Goal: Information Seeking & Learning: Learn about a topic

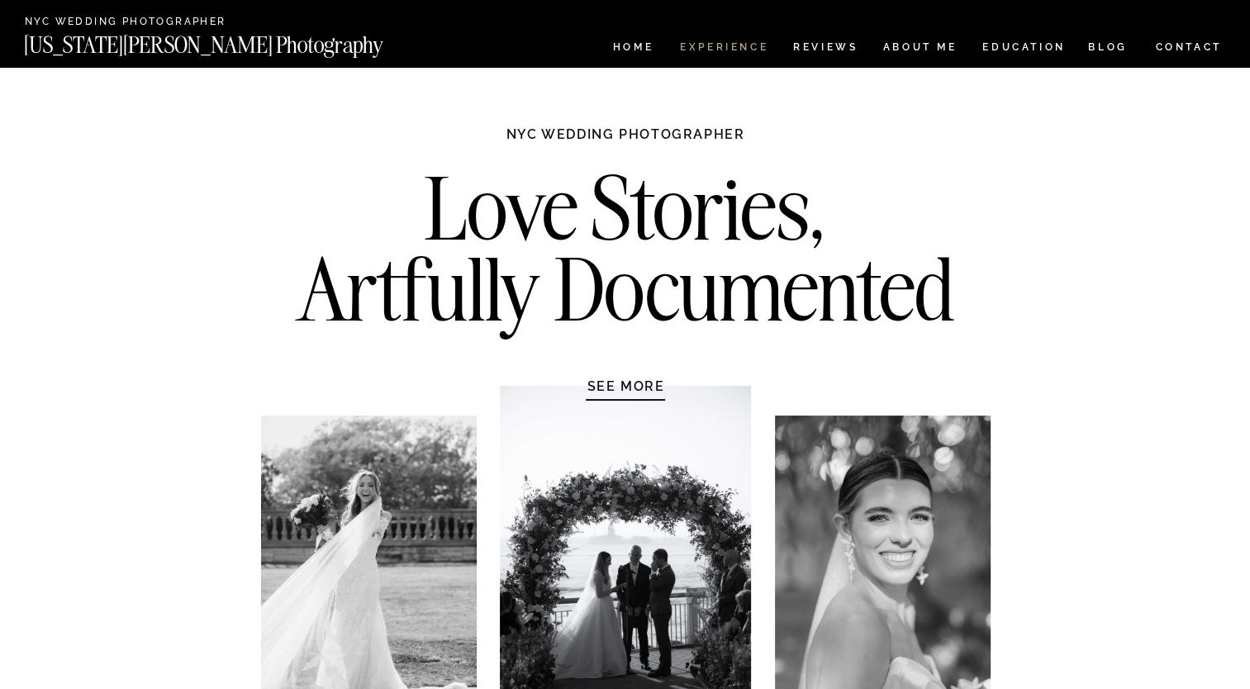
click at [690, 45] on nav "Experience" at bounding box center [723, 49] width 87 height 14
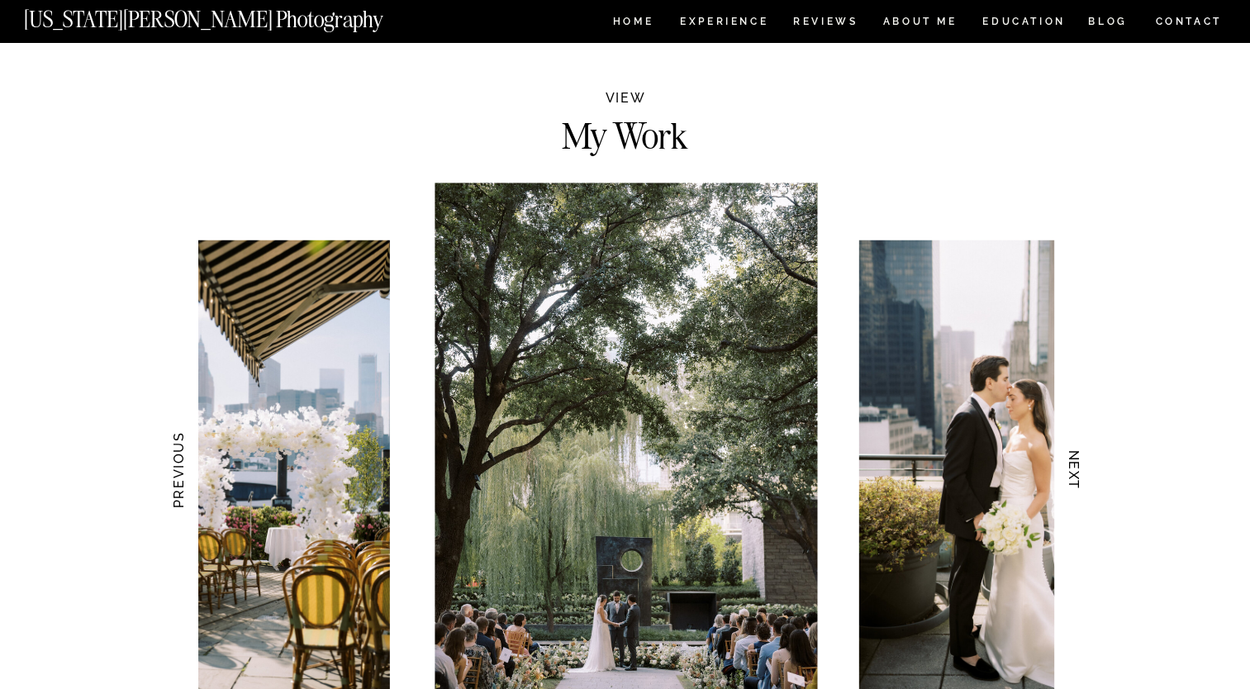
scroll to position [1569, 0]
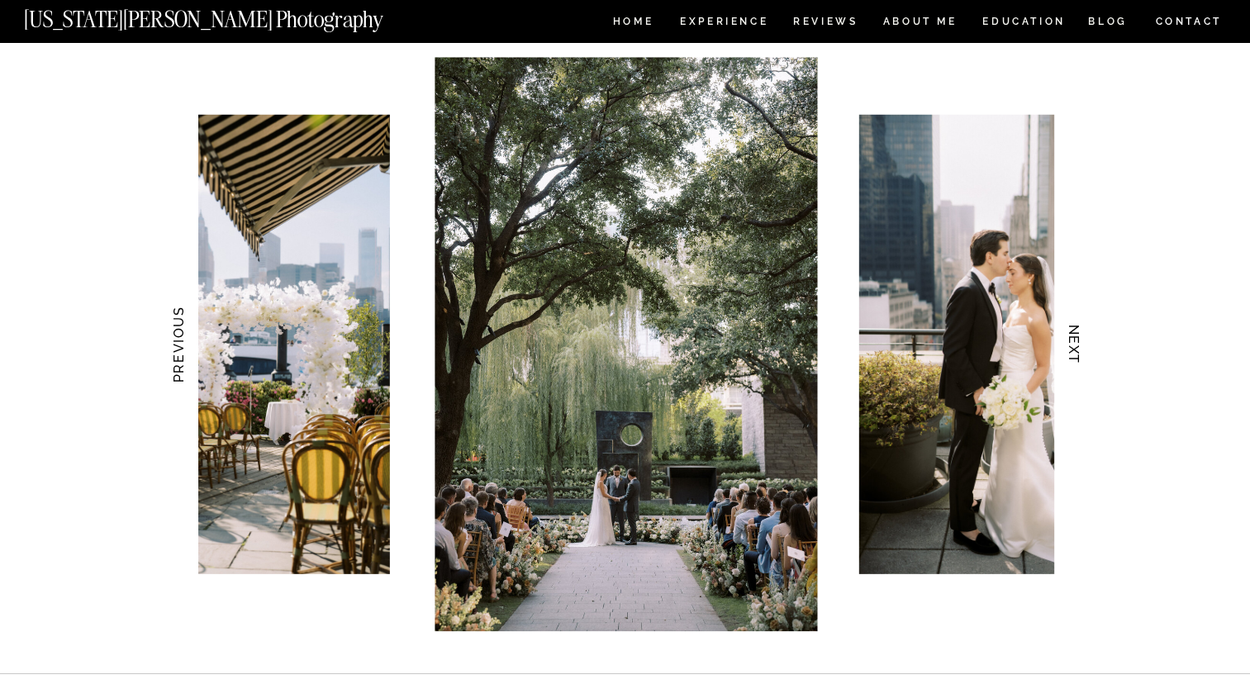
click at [1067, 347] on h3 "NEXT" at bounding box center [1073, 344] width 17 height 104
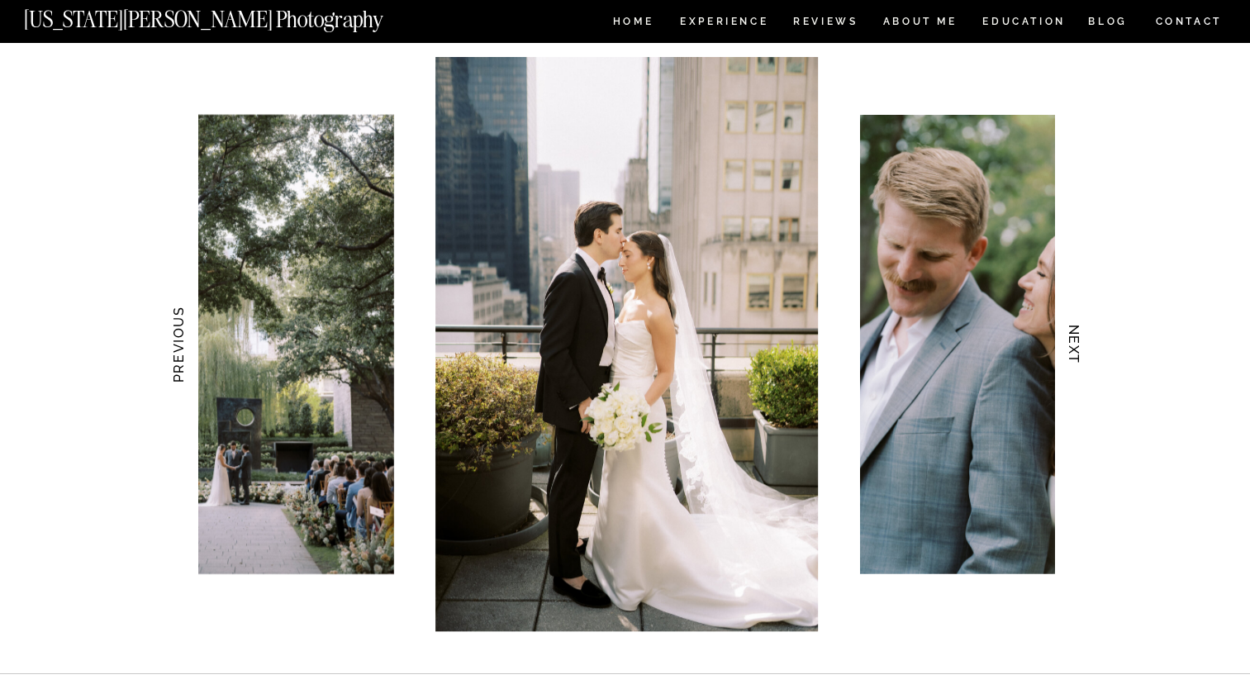
click at [1067, 347] on h3 "NEXT" at bounding box center [1073, 344] width 17 height 104
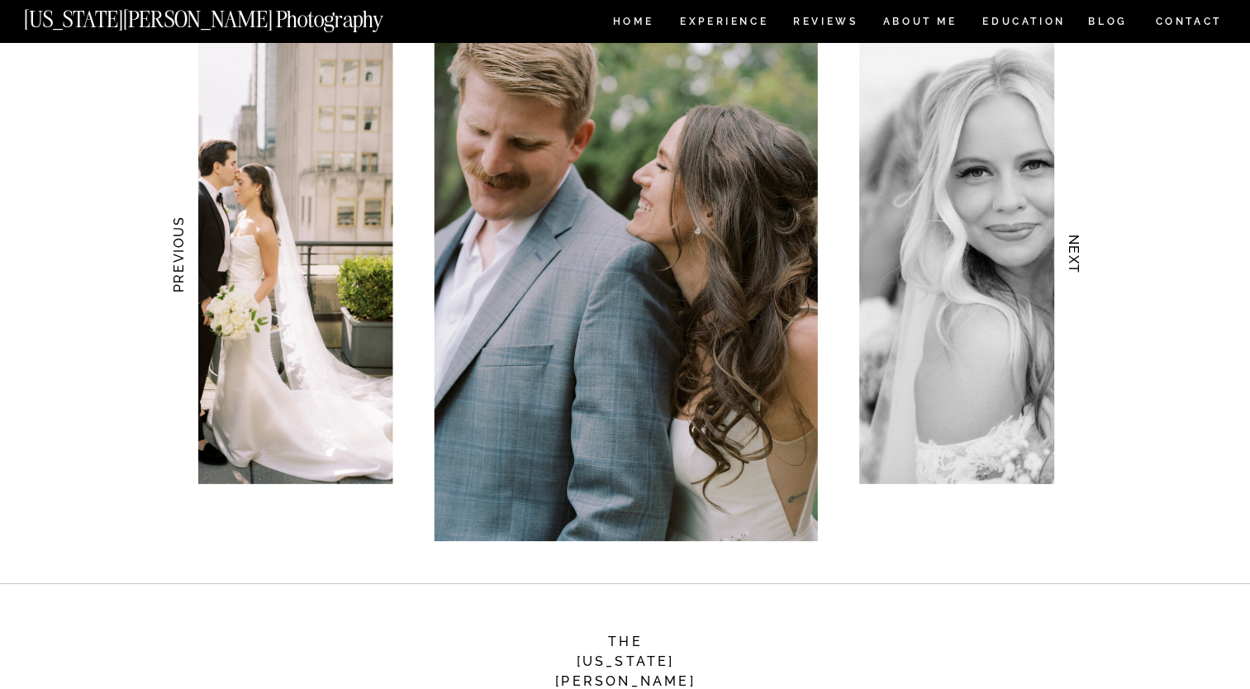
scroll to position [1652, 0]
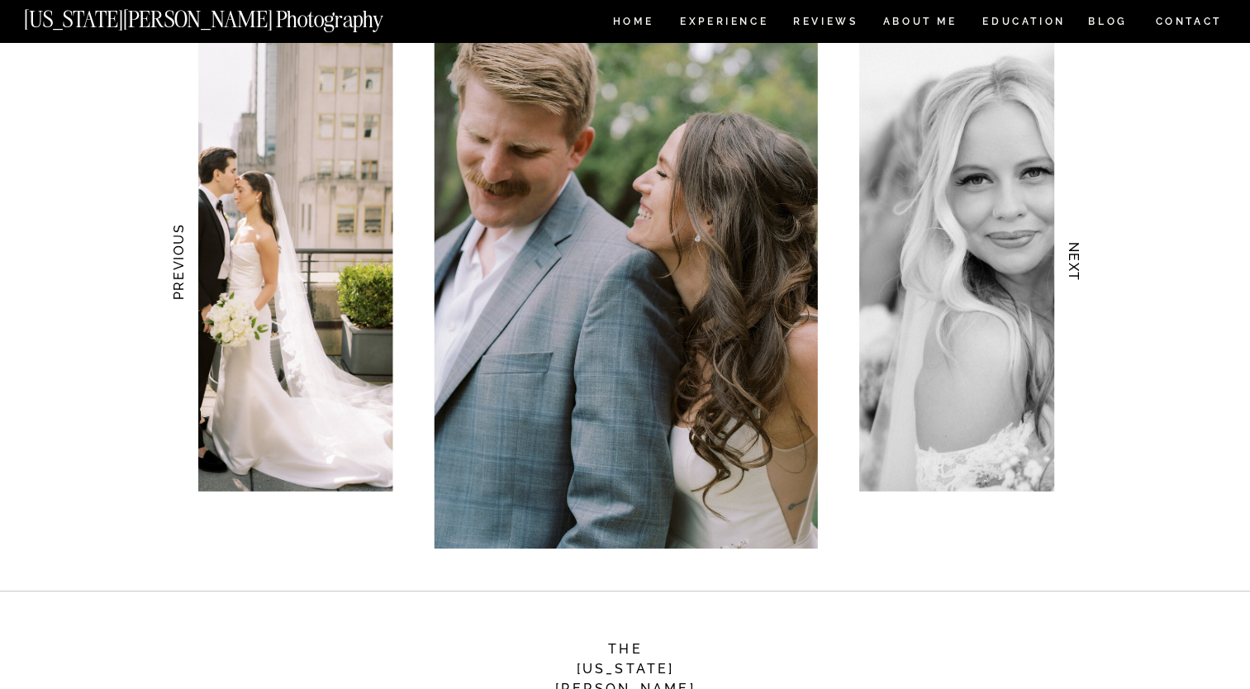
click at [1071, 276] on h3 "NEXT" at bounding box center [1073, 262] width 17 height 104
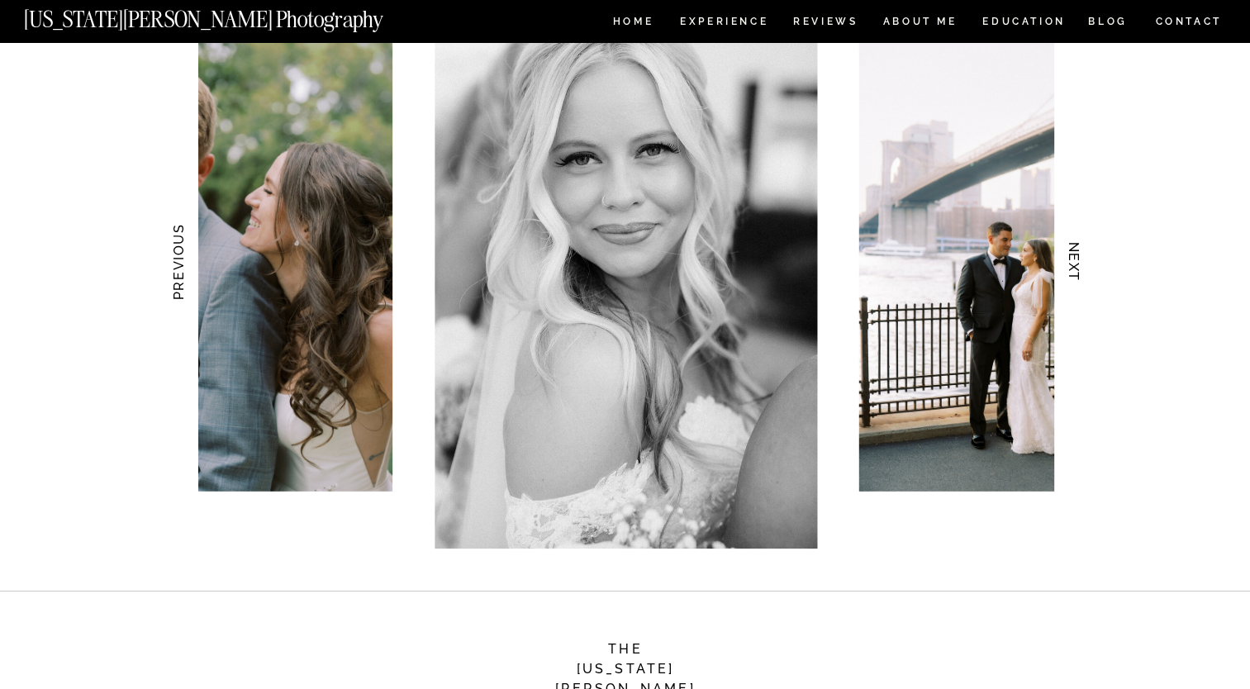
click at [727, 304] on img at bounding box center [625, 261] width 382 height 574
click at [1002, 362] on img at bounding box center [1011, 261] width 306 height 459
click at [1070, 268] on h3 "NEXT" at bounding box center [1073, 262] width 17 height 104
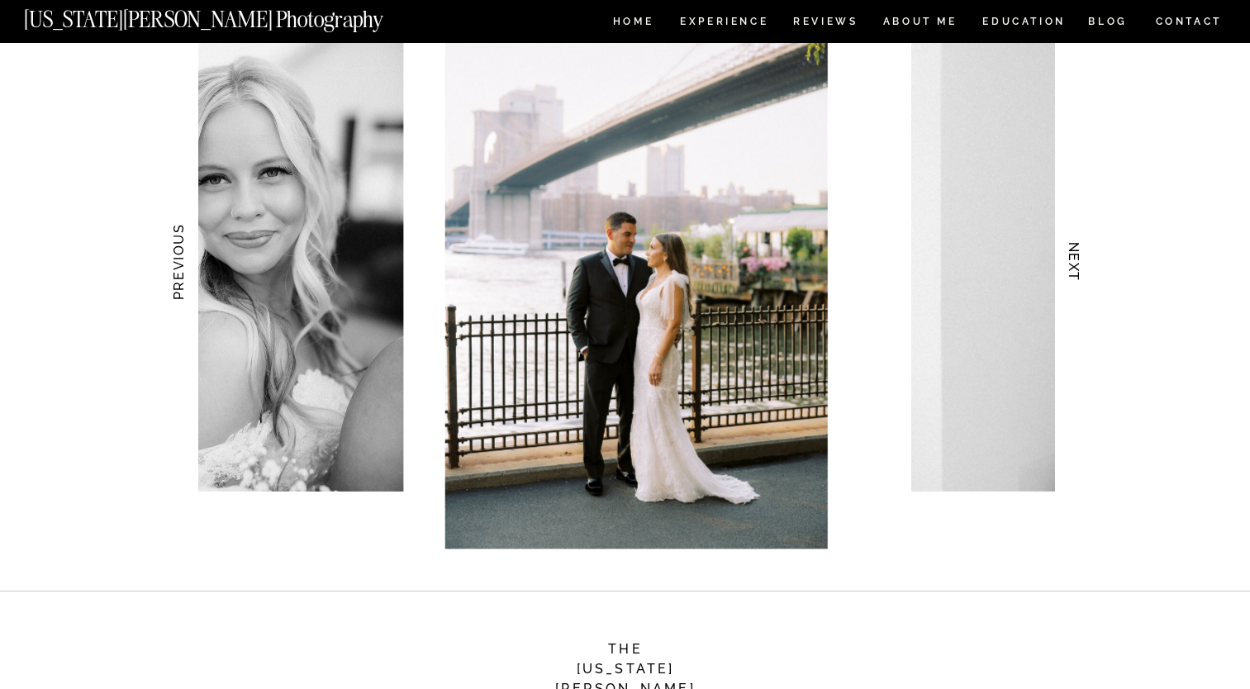
click at [813, 292] on img at bounding box center [635, 261] width 382 height 574
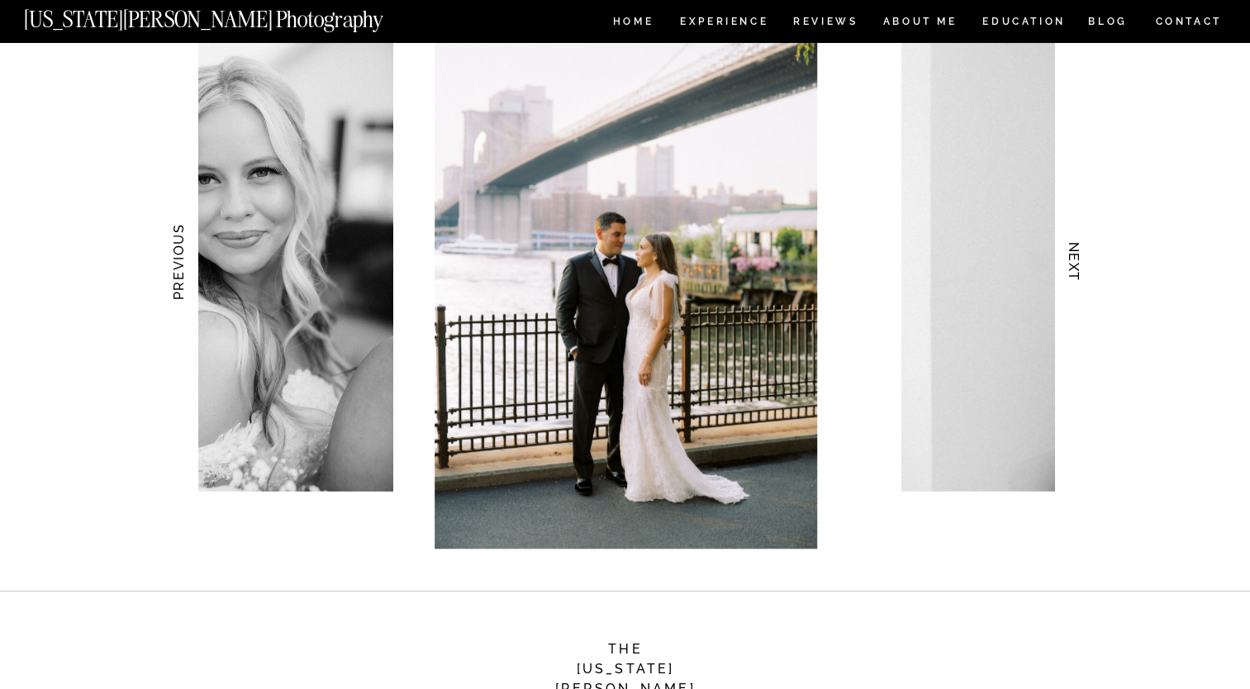
click at [1069, 269] on h3 "NEXT" at bounding box center [1073, 262] width 17 height 104
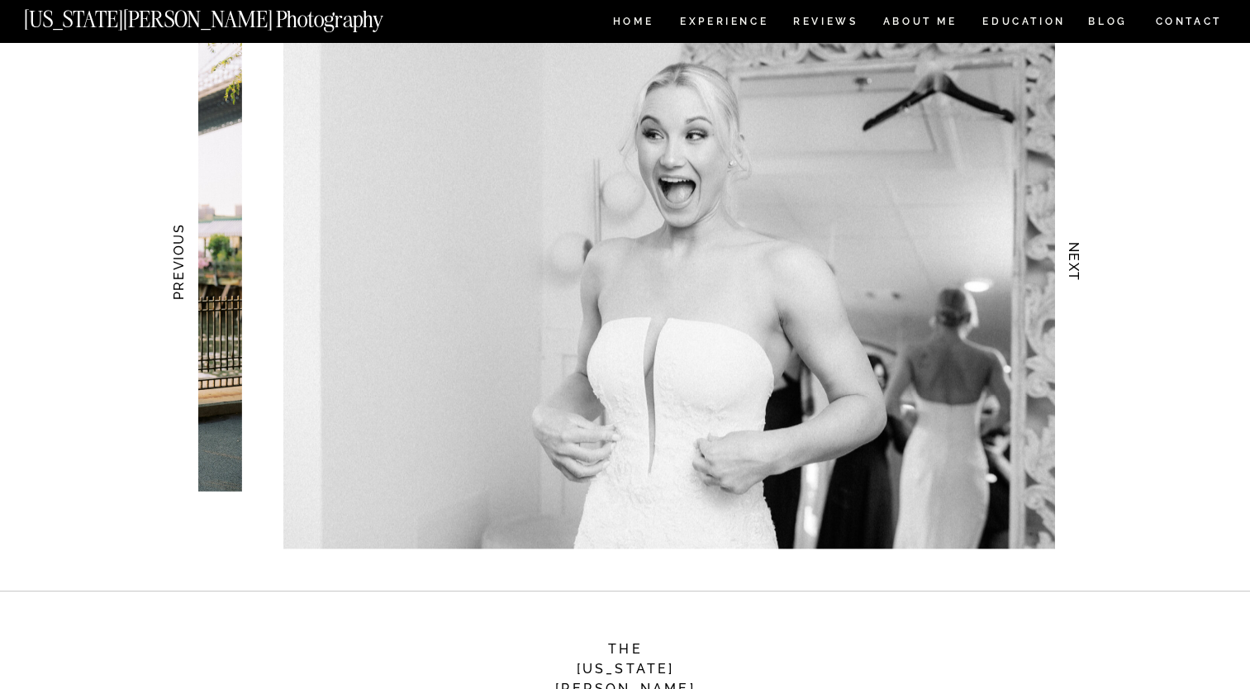
click at [859, 306] on img at bounding box center [685, 261] width 804 height 574
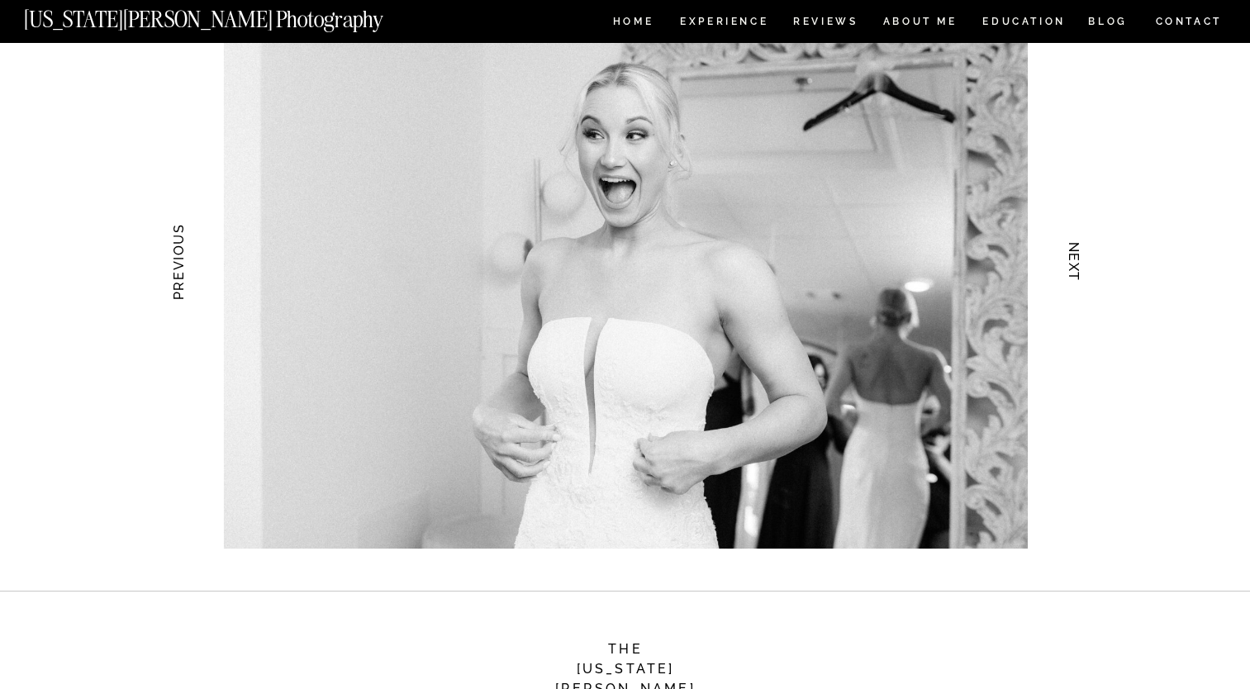
click at [839, 364] on img at bounding box center [626, 261] width 804 height 574
click at [1074, 274] on h3 "NEXT" at bounding box center [1073, 262] width 17 height 104
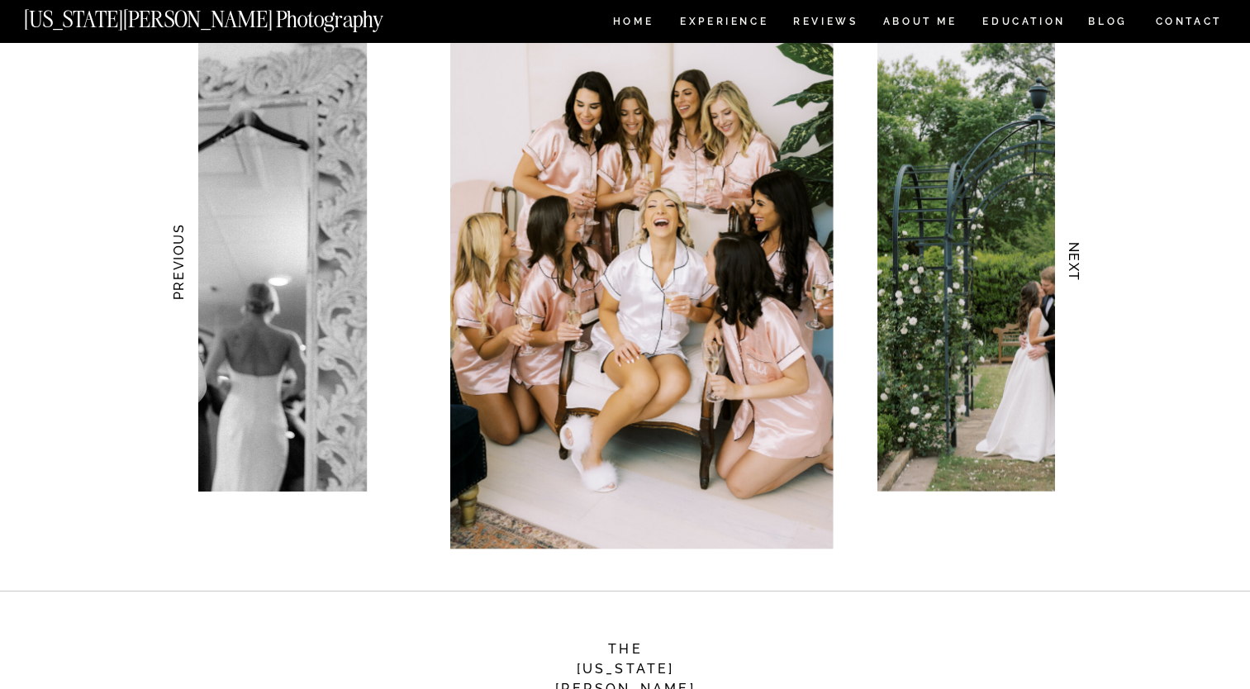
click at [1074, 274] on h3 "NEXT" at bounding box center [1073, 262] width 17 height 104
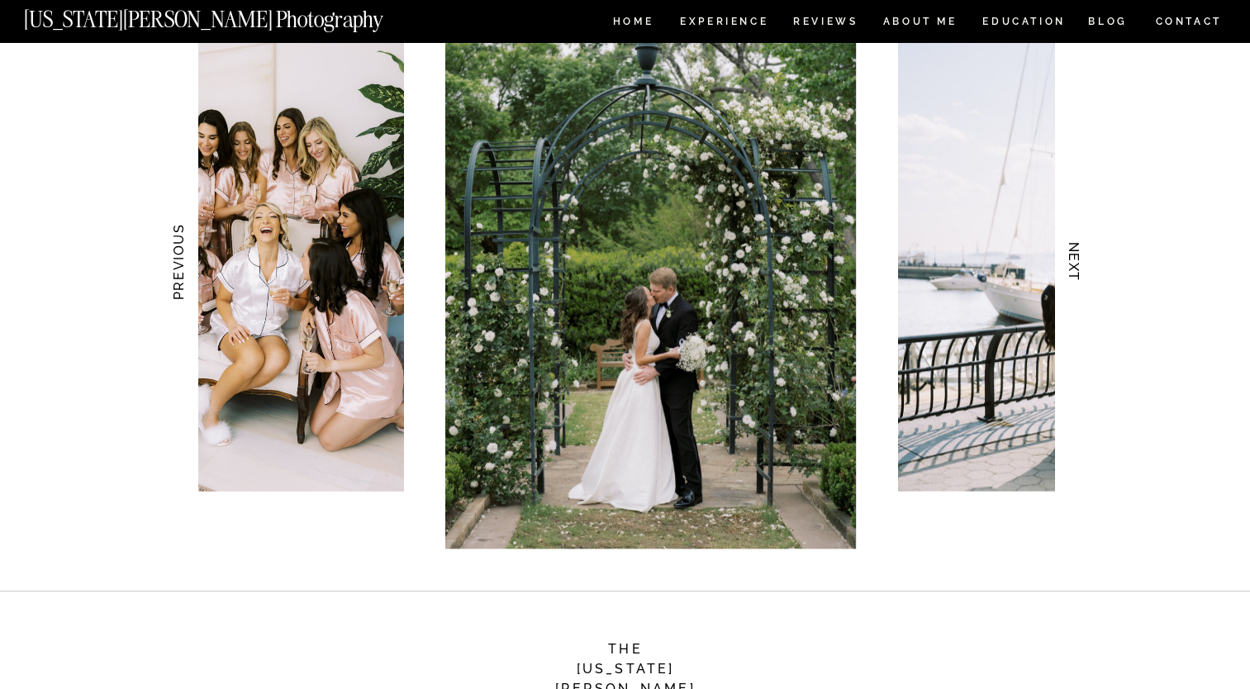
click at [1074, 274] on h3 "NEXT" at bounding box center [1073, 262] width 17 height 104
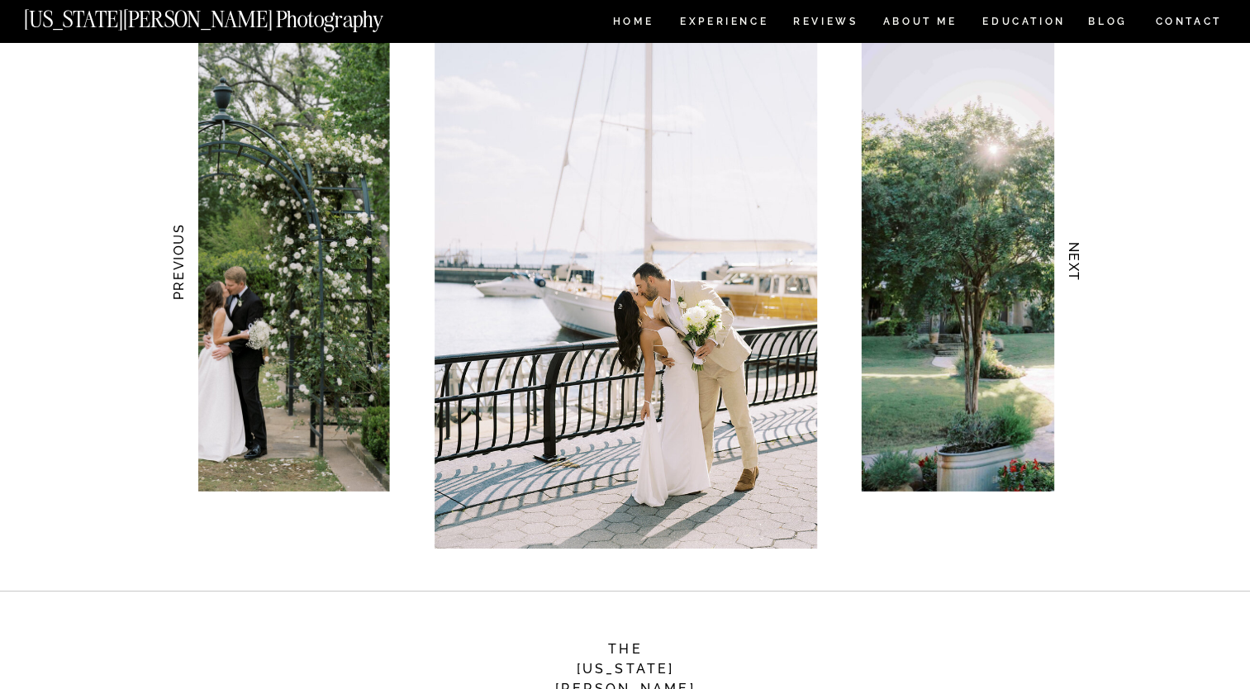
scroll to position [1239, 0]
